Goal: Information Seeking & Learning: Learn about a topic

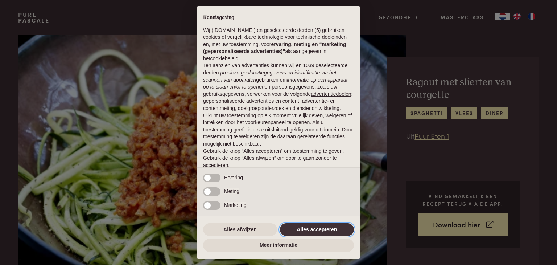
click at [314, 232] on button "Alles accepteren" at bounding box center [317, 229] width 74 height 13
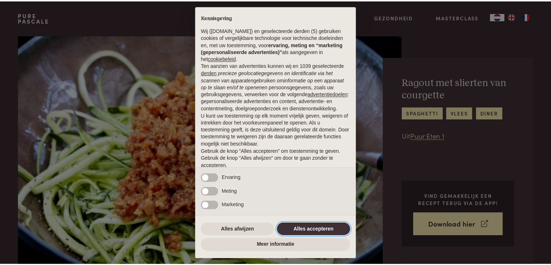
scroll to position [27, 0]
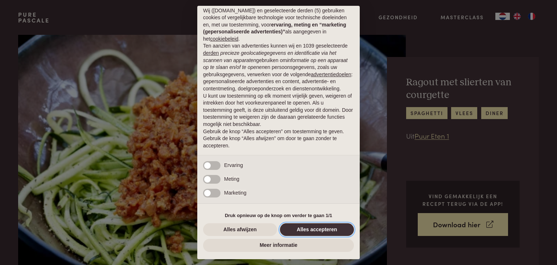
click at [304, 230] on button "Alles accepteren" at bounding box center [317, 229] width 74 height 13
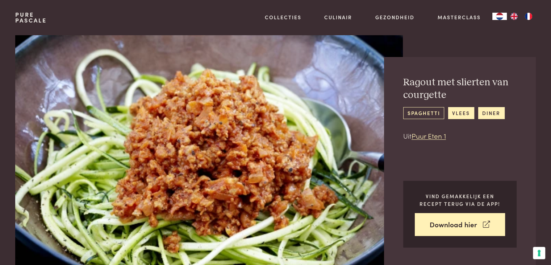
click at [425, 115] on link "spaghetti" at bounding box center [423, 113] width 41 height 12
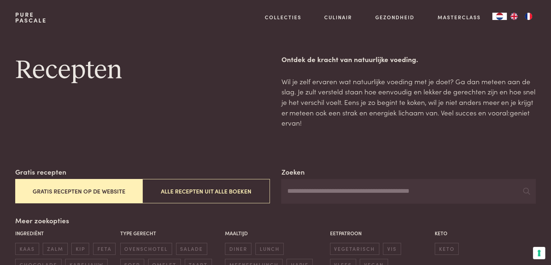
click at [80, 190] on button "Gratis recepten op de website" at bounding box center [78, 191] width 127 height 24
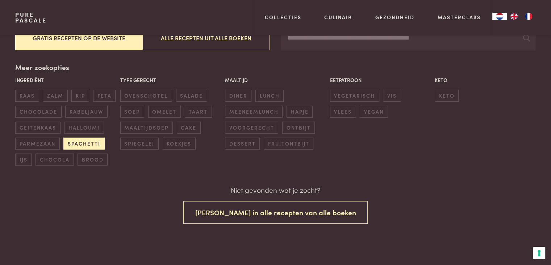
click at [82, 143] on span "spaghetti" at bounding box center [83, 143] width 41 height 12
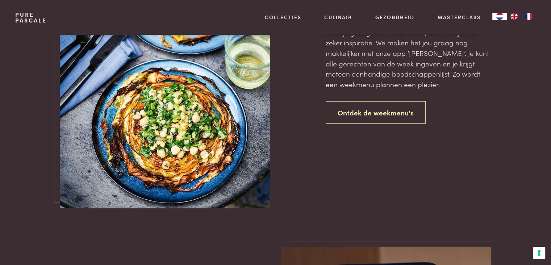
scroll to position [1761, 0]
